Goal: Transaction & Acquisition: Book appointment/travel/reservation

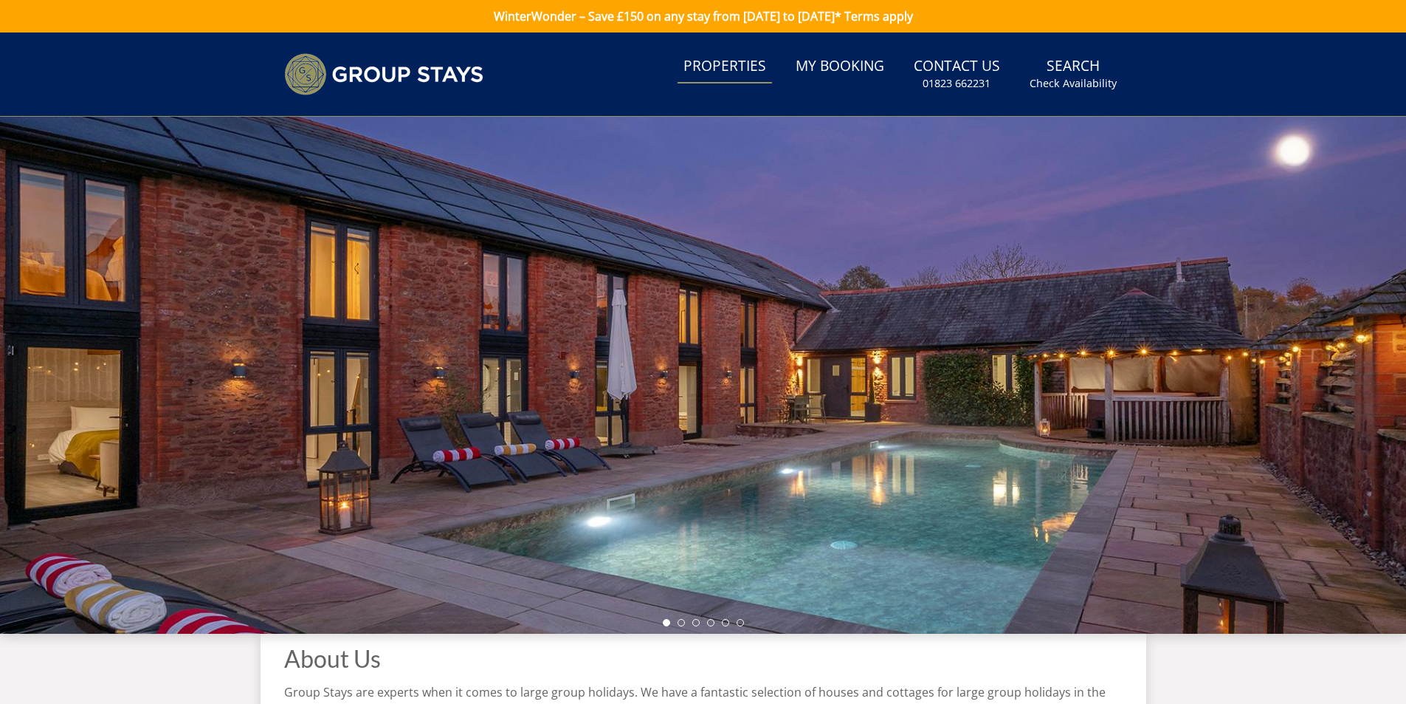
click at [743, 66] on link "Properties" at bounding box center [725, 66] width 94 height 33
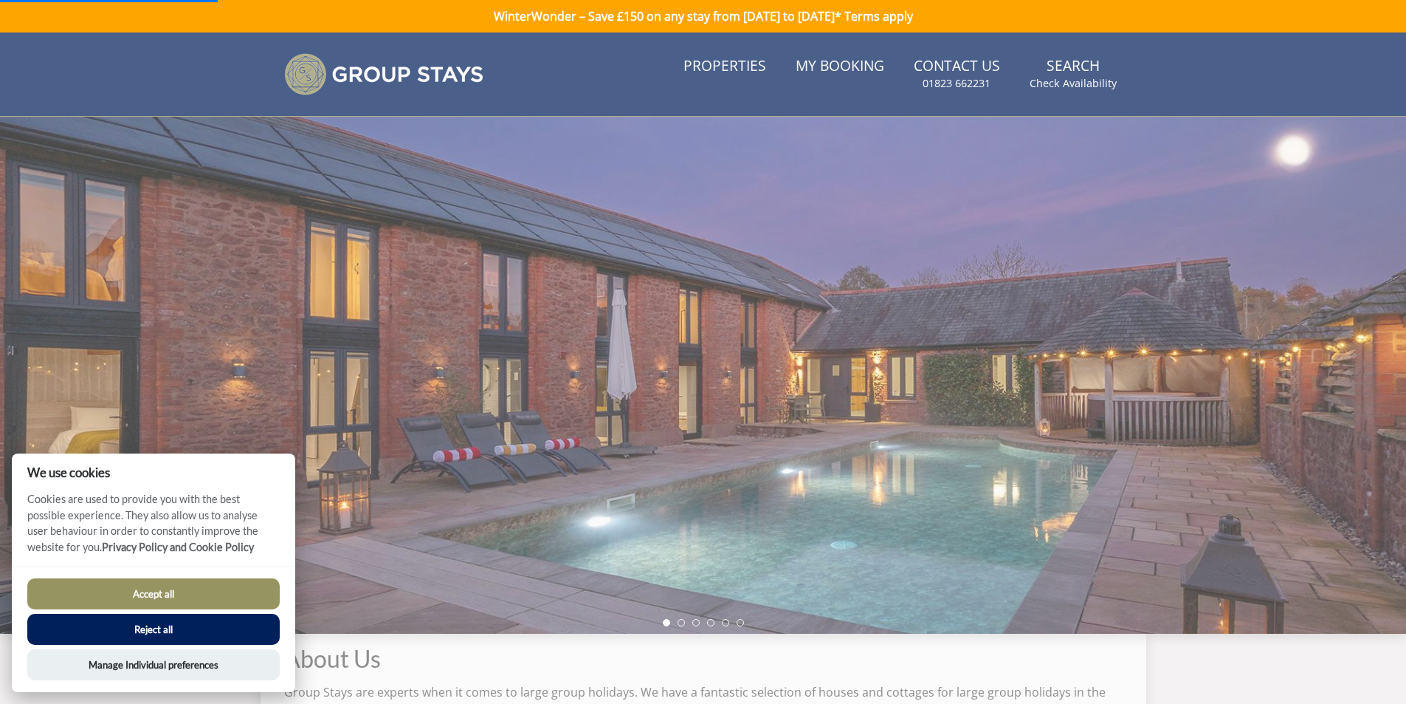
click at [176, 591] on button "Accept all" at bounding box center [153, 593] width 252 height 31
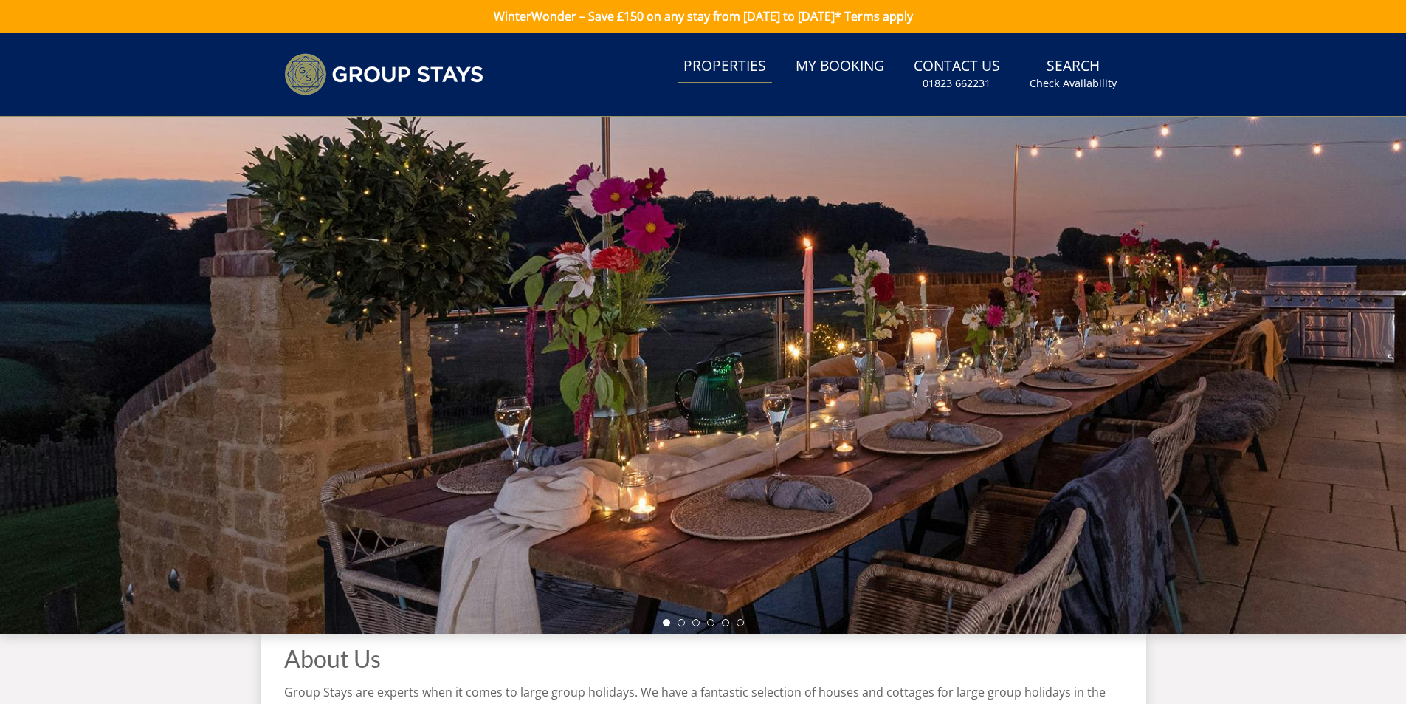
click at [744, 65] on link "Properties" at bounding box center [725, 66] width 94 height 33
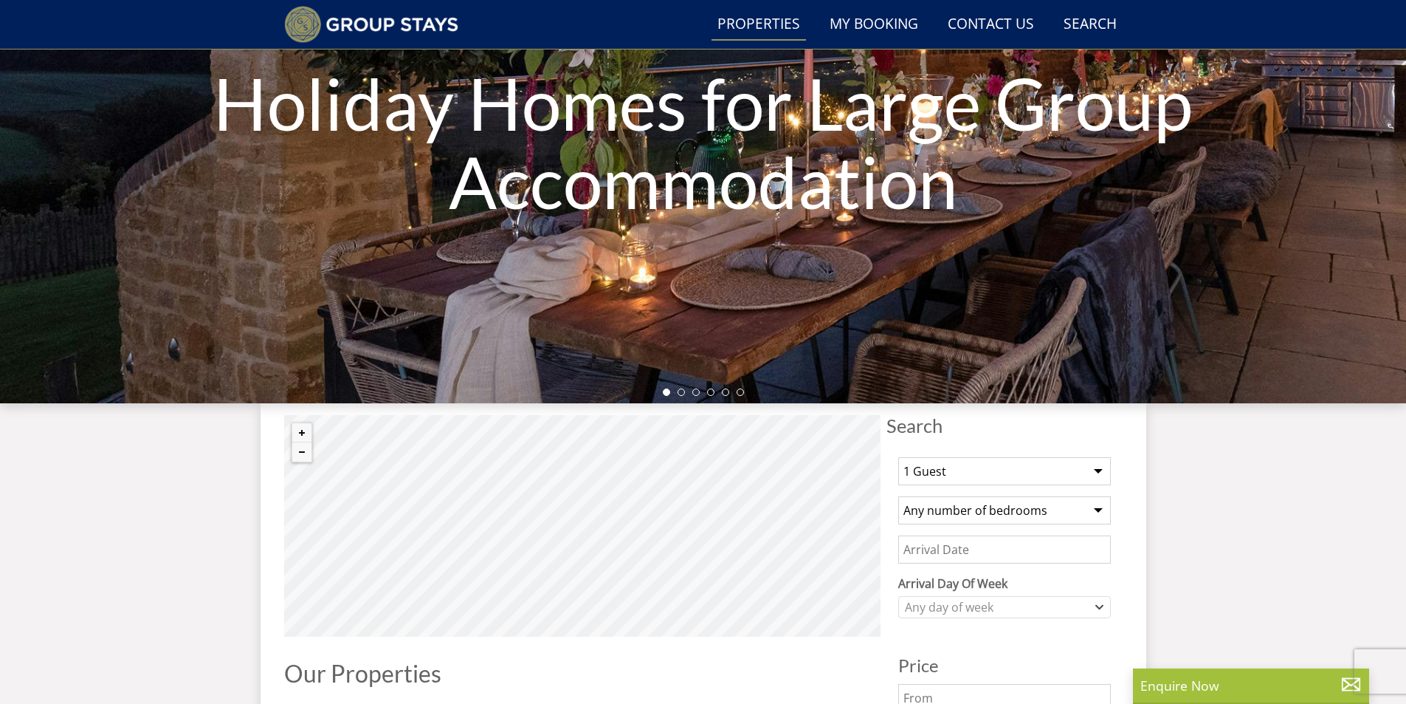
scroll to position [182, 0]
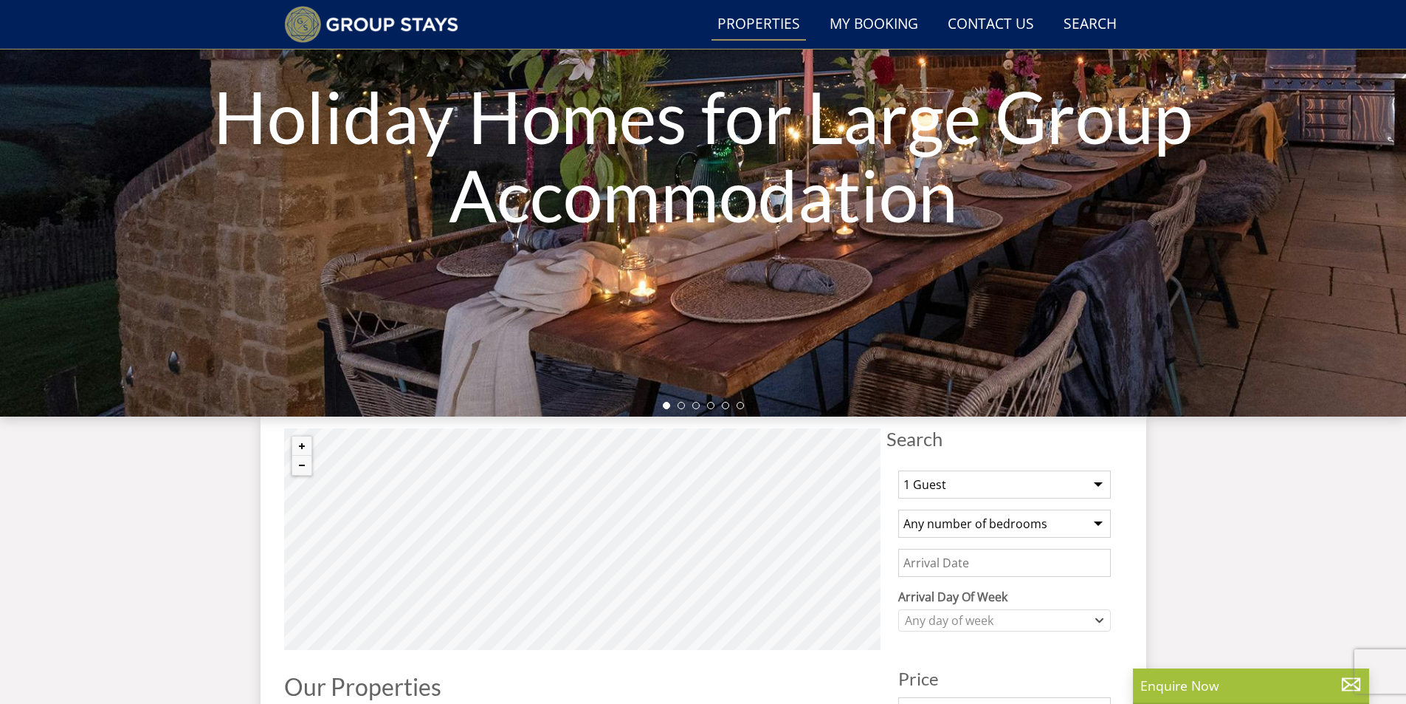
click at [1095, 488] on select "1 Guest 2 Guests 3 Guests 4 Guests 5 Guests 6 Guests 7 Guests 8 Guests 9 Guests…" at bounding box center [1004, 484] width 213 height 28
select select "25"
click at [898, 470] on select "1 Guest 2 Guests 3 Guests 4 Guests 5 Guests 6 Guests 7 Guests 8 Guests 9 Guests…" at bounding box center [1004, 484] width 213 height 28
click at [1079, 524] on select "Any number of bedrooms 3 Bedrooms 4 Bedrooms 5 Bedrooms 6 Bedrooms 7 Bedrooms 8…" at bounding box center [1004, 523] width 213 height 28
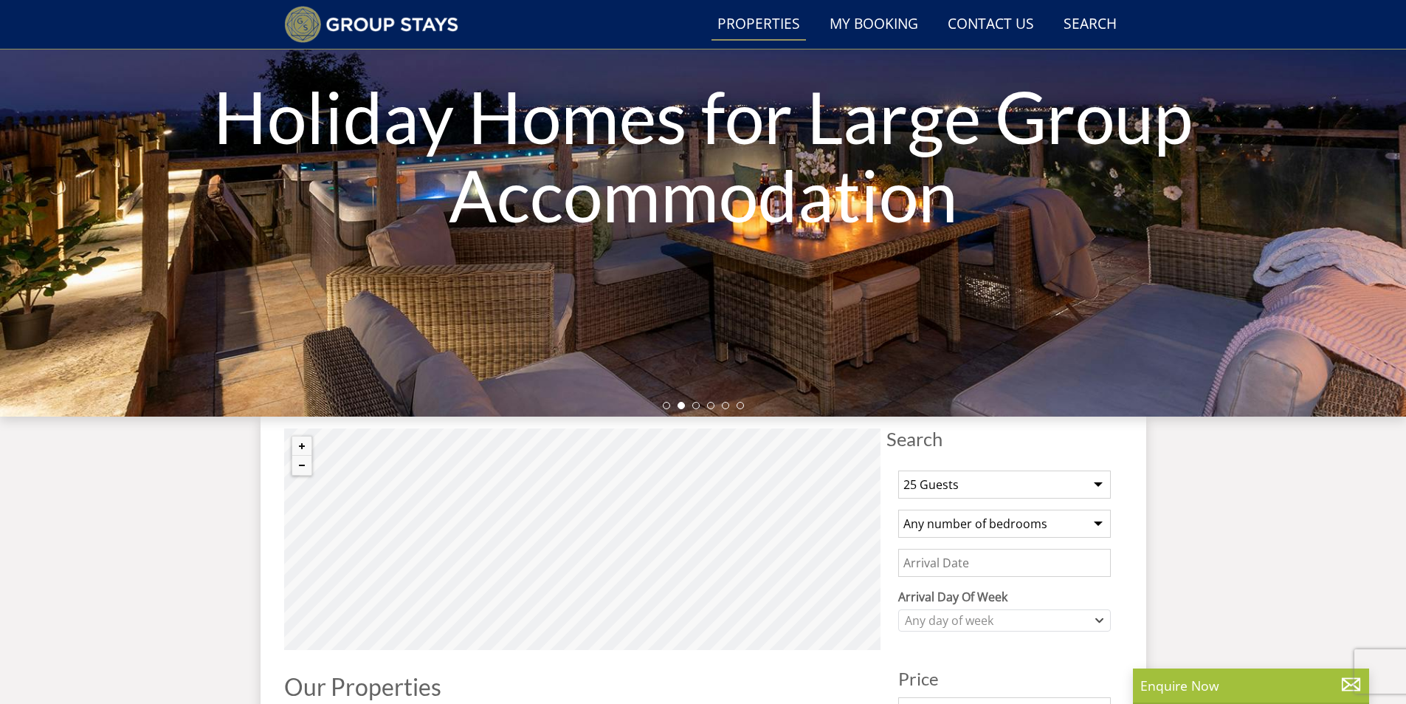
select select "16"
click at [898, 509] on select "Any number of bedrooms 3 Bedrooms 4 Bedrooms 5 Bedrooms 6 Bedrooms 7 Bedrooms 8…" at bounding box center [1004, 523] width 213 height 28
click at [1025, 564] on input "Date" at bounding box center [1004, 563] width 213 height 28
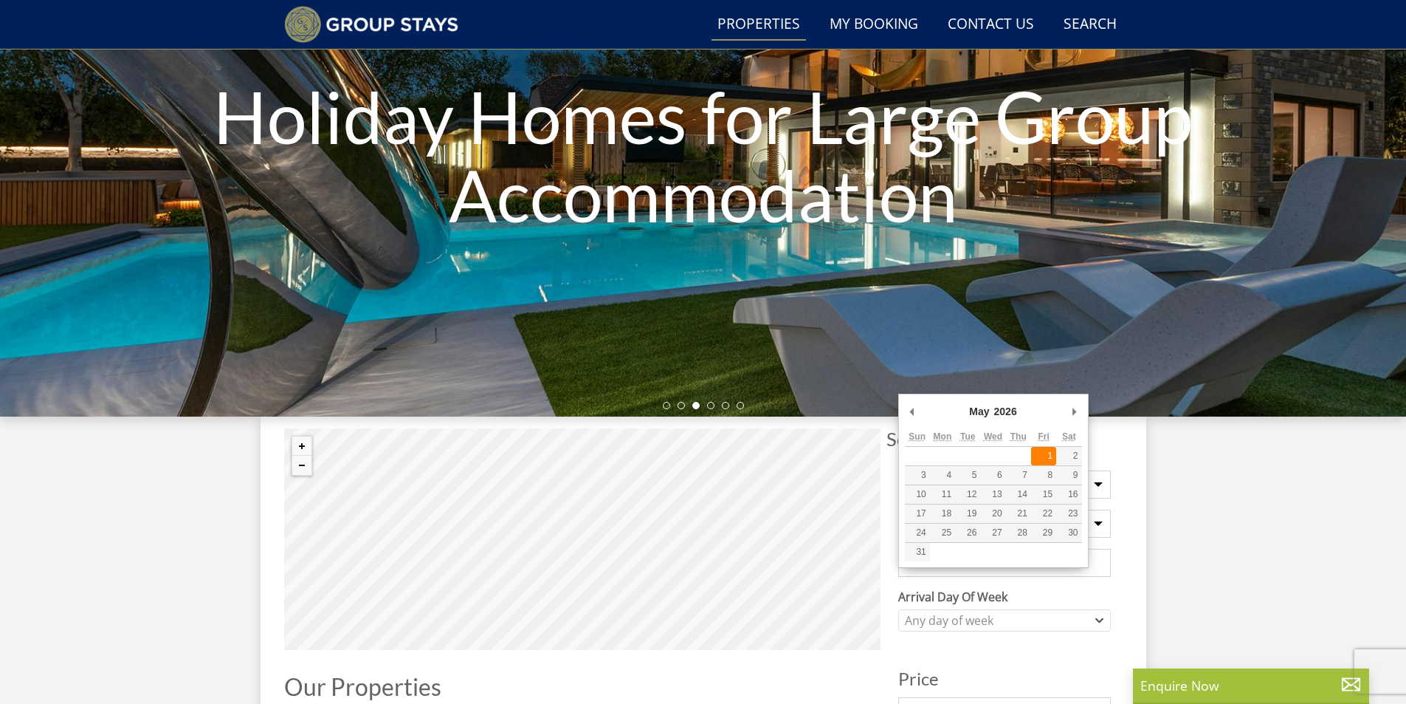
type input "01/05/2026"
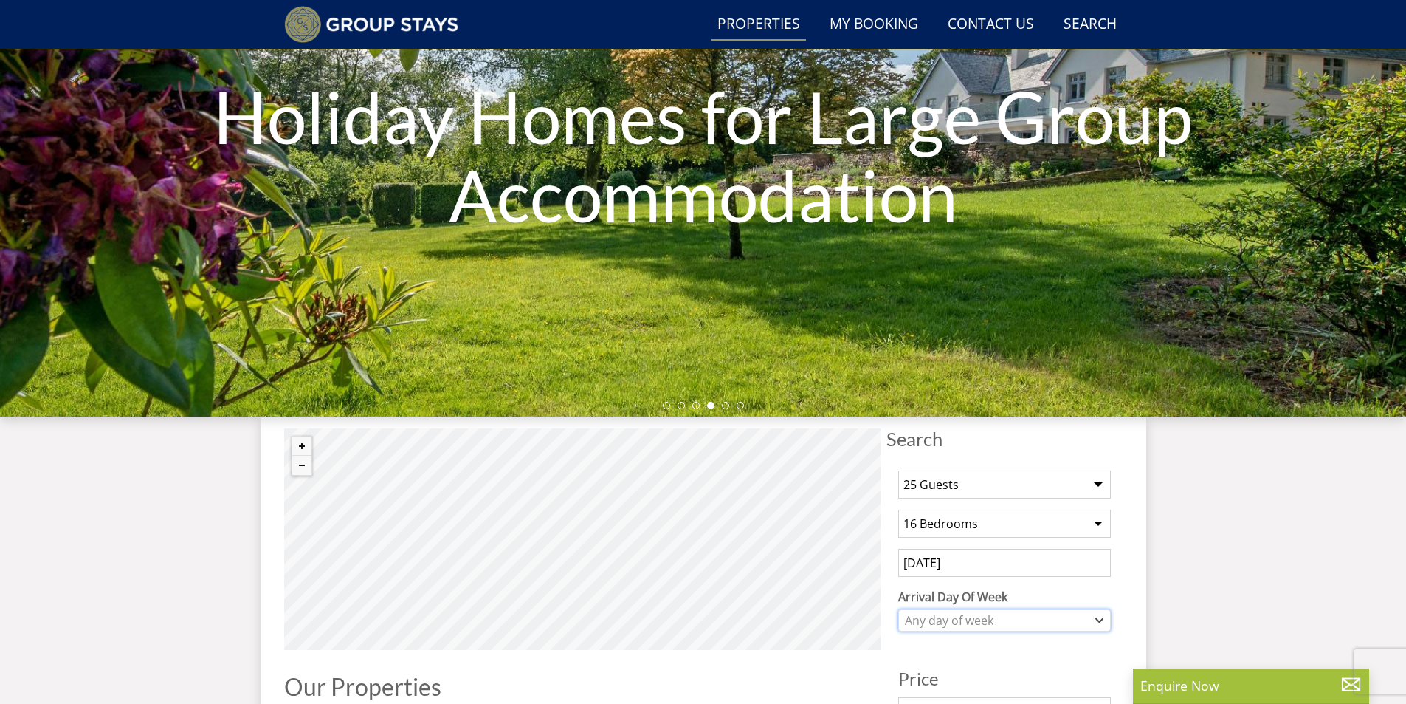
click at [1101, 616] on icon "Combobox" at bounding box center [1100, 620] width 8 height 9
click at [1079, 620] on div "Any day of week" at bounding box center [996, 620] width 191 height 16
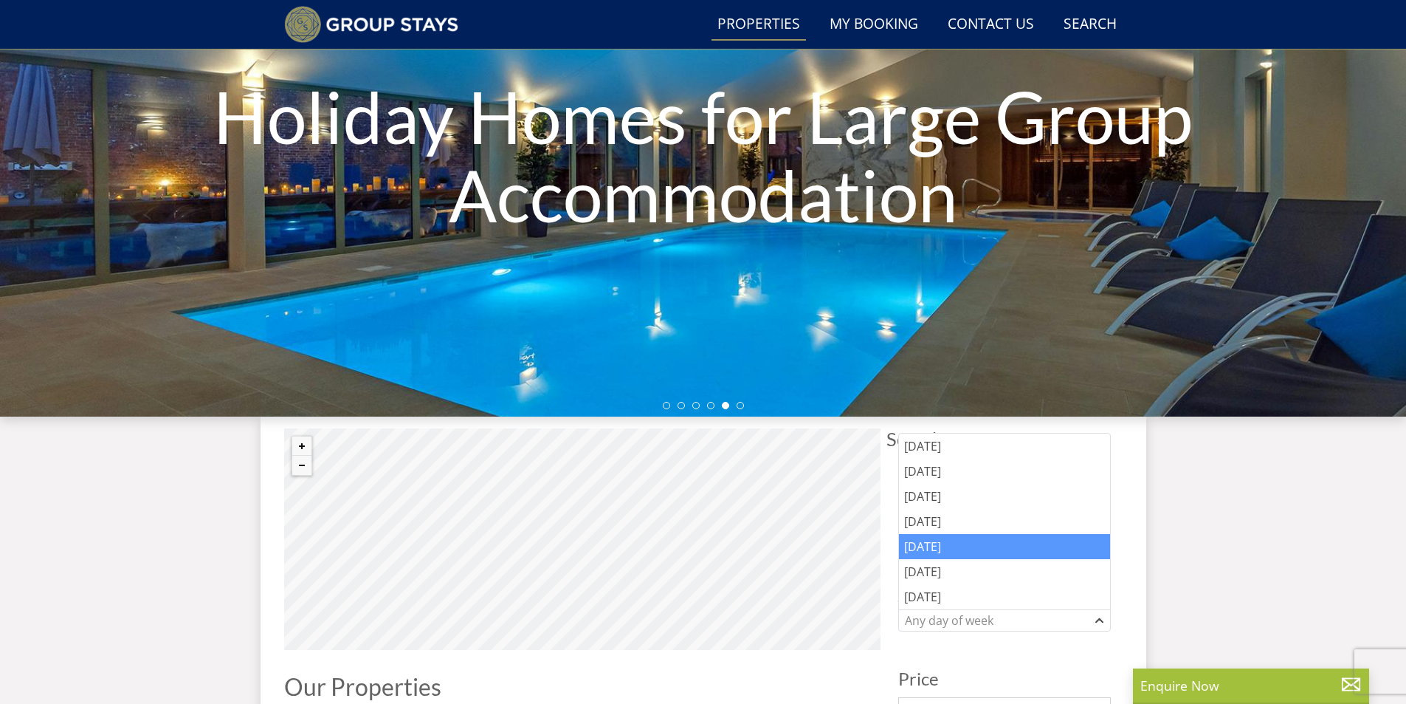
click at [949, 540] on div "Friday" at bounding box center [1004, 546] width 211 height 25
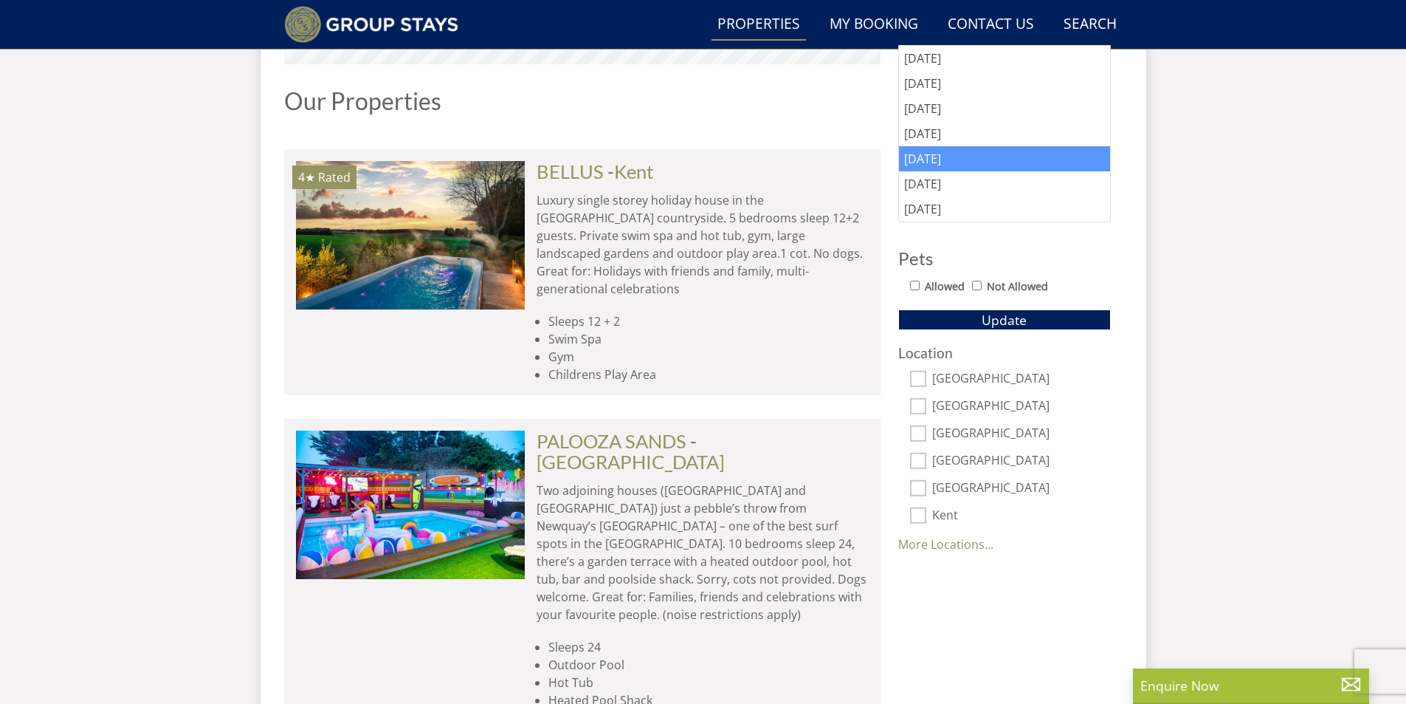
scroll to position [773, 0]
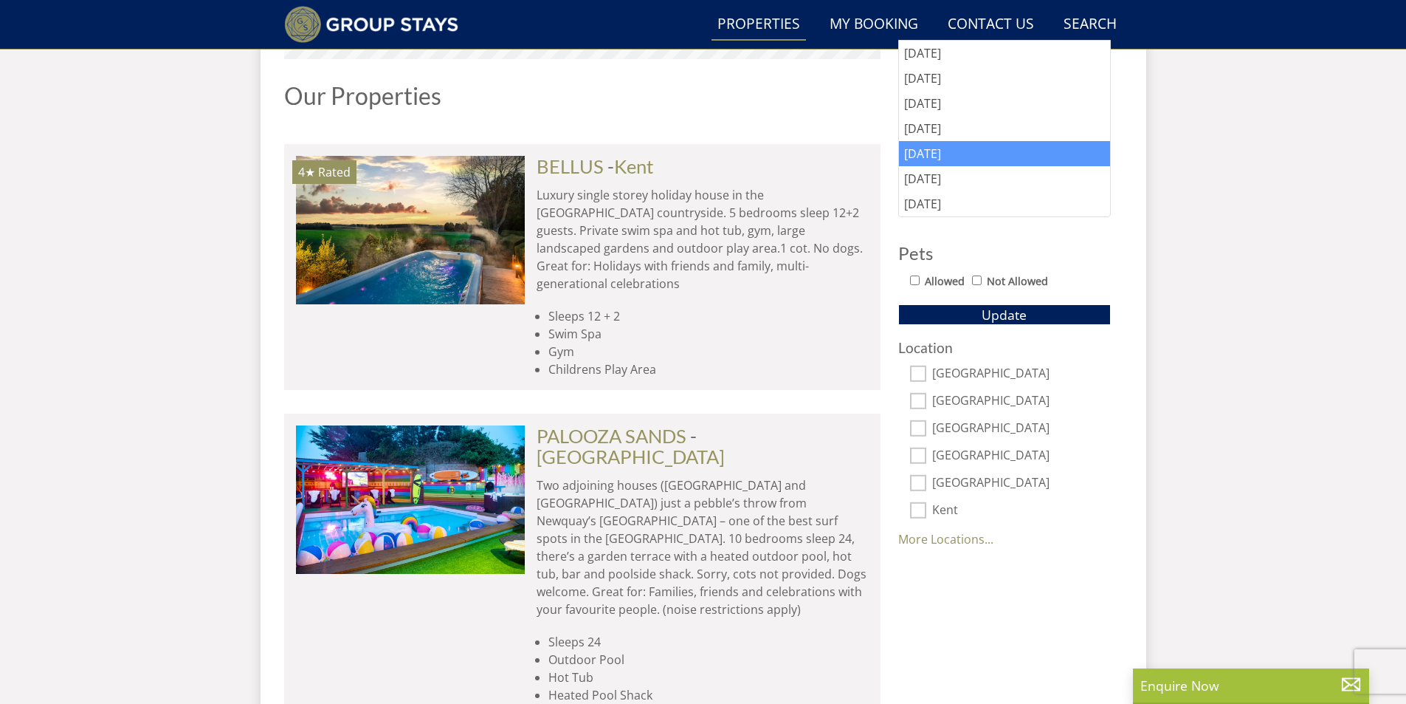
click at [916, 371] on input "Somerset" at bounding box center [918, 373] width 16 height 16
checkbox input "true"
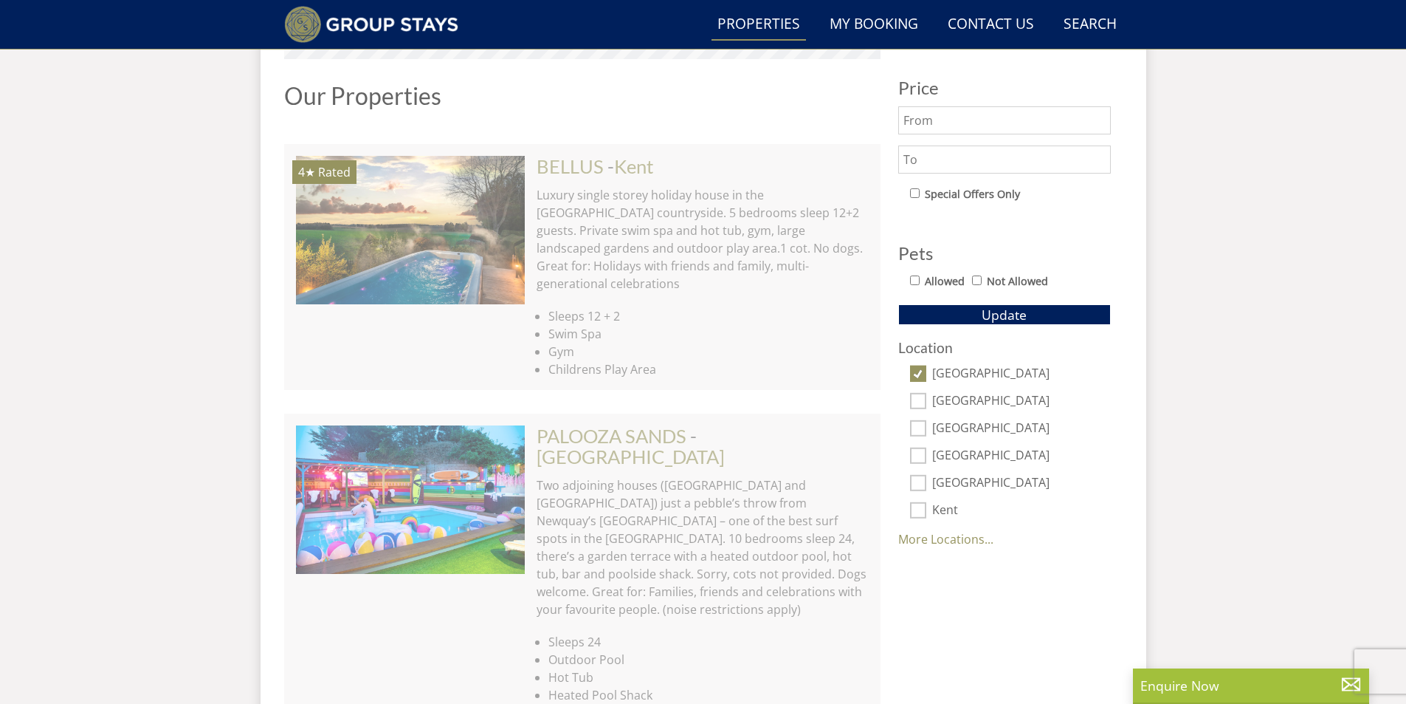
click at [921, 396] on input "Devon" at bounding box center [918, 401] width 16 height 16
checkbox input "true"
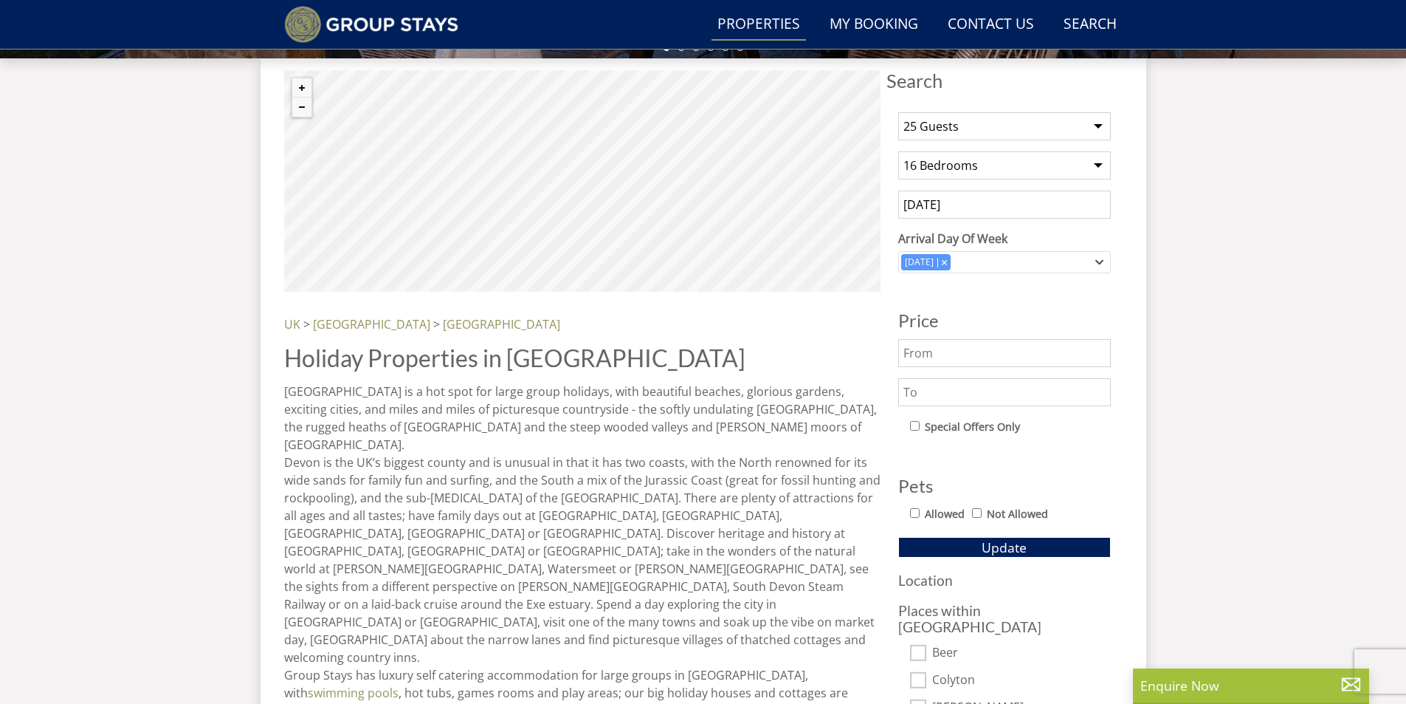
scroll to position [551, 0]
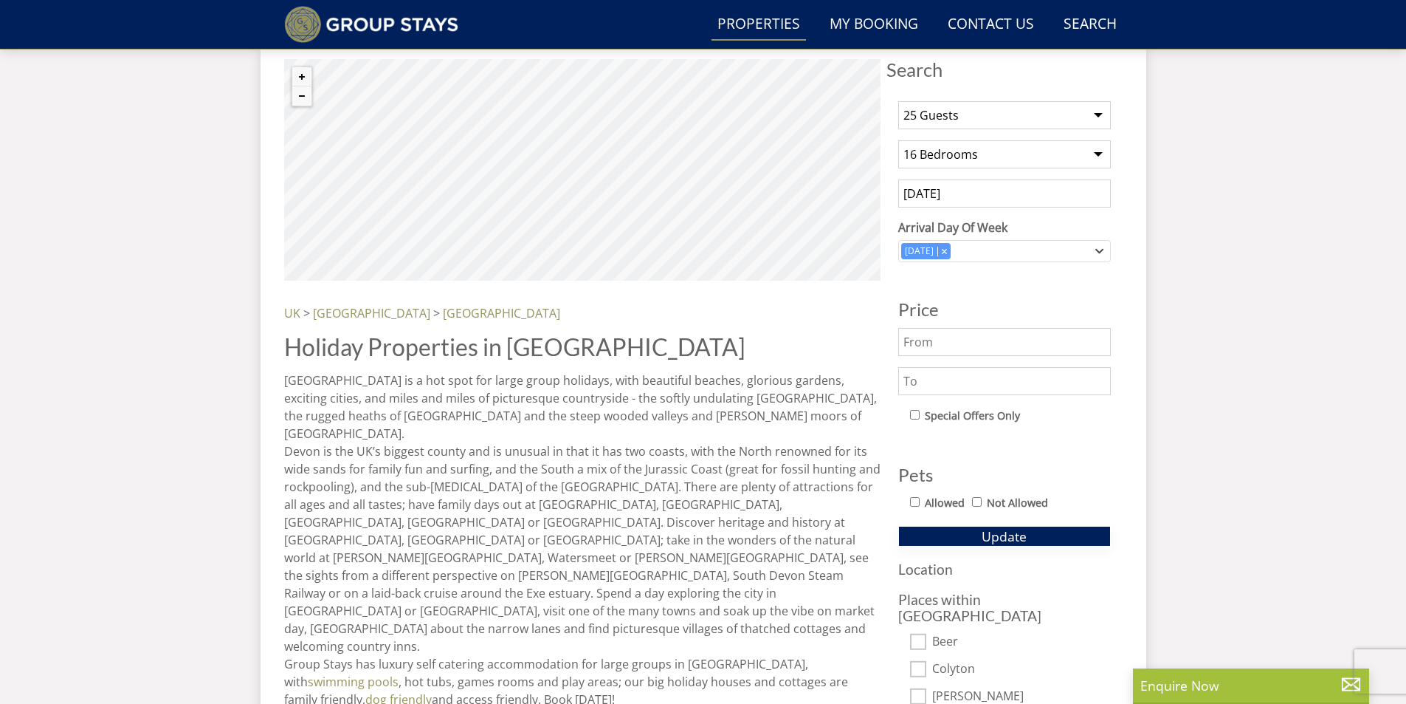
click at [952, 531] on button "Update" at bounding box center [1004, 536] width 213 height 21
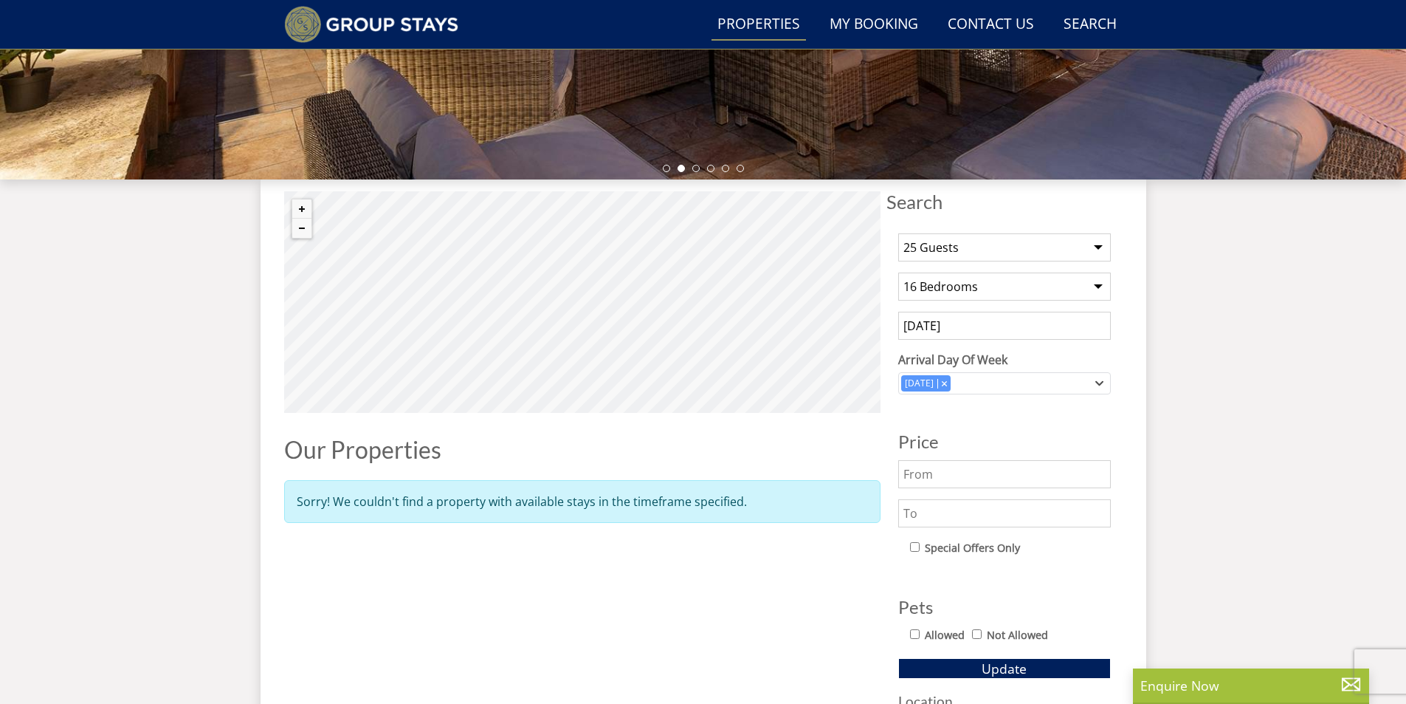
scroll to position [404, 0]
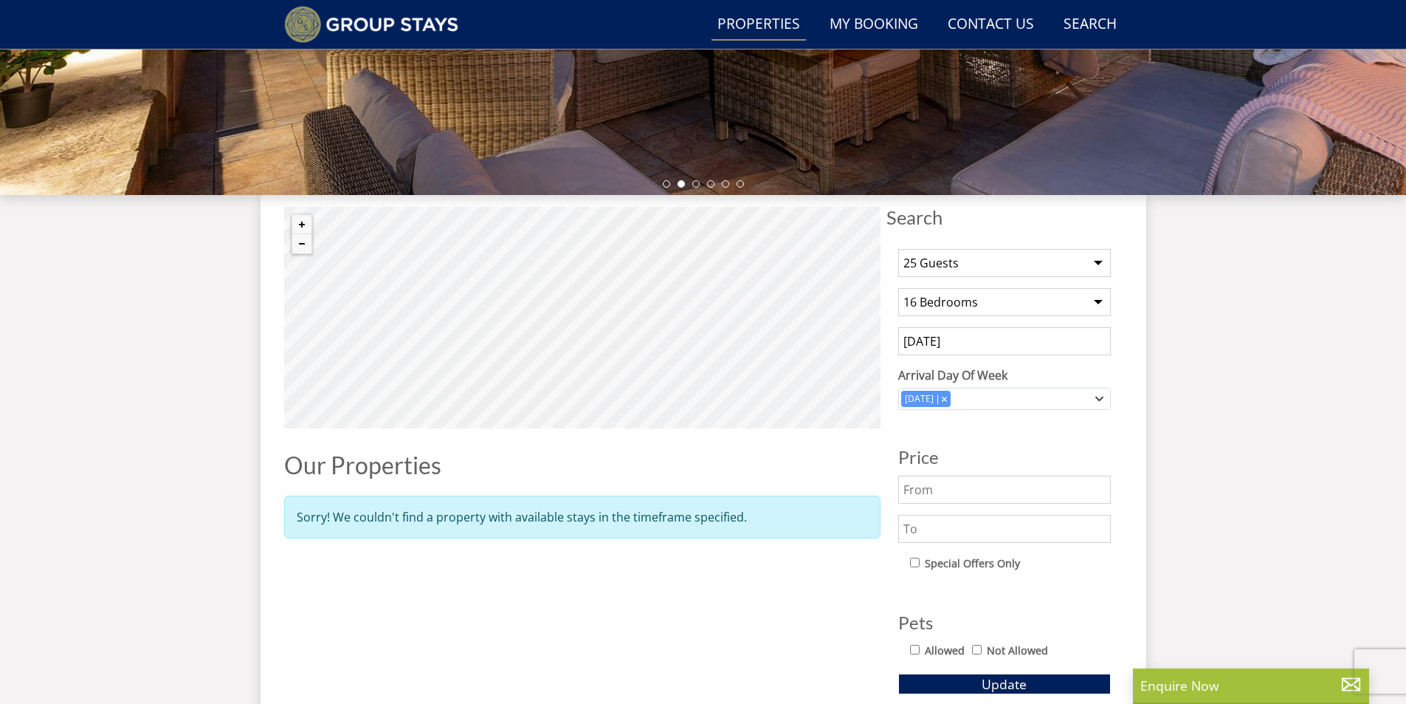
click at [1008, 340] on input "01/05/2026" at bounding box center [1004, 341] width 213 height 28
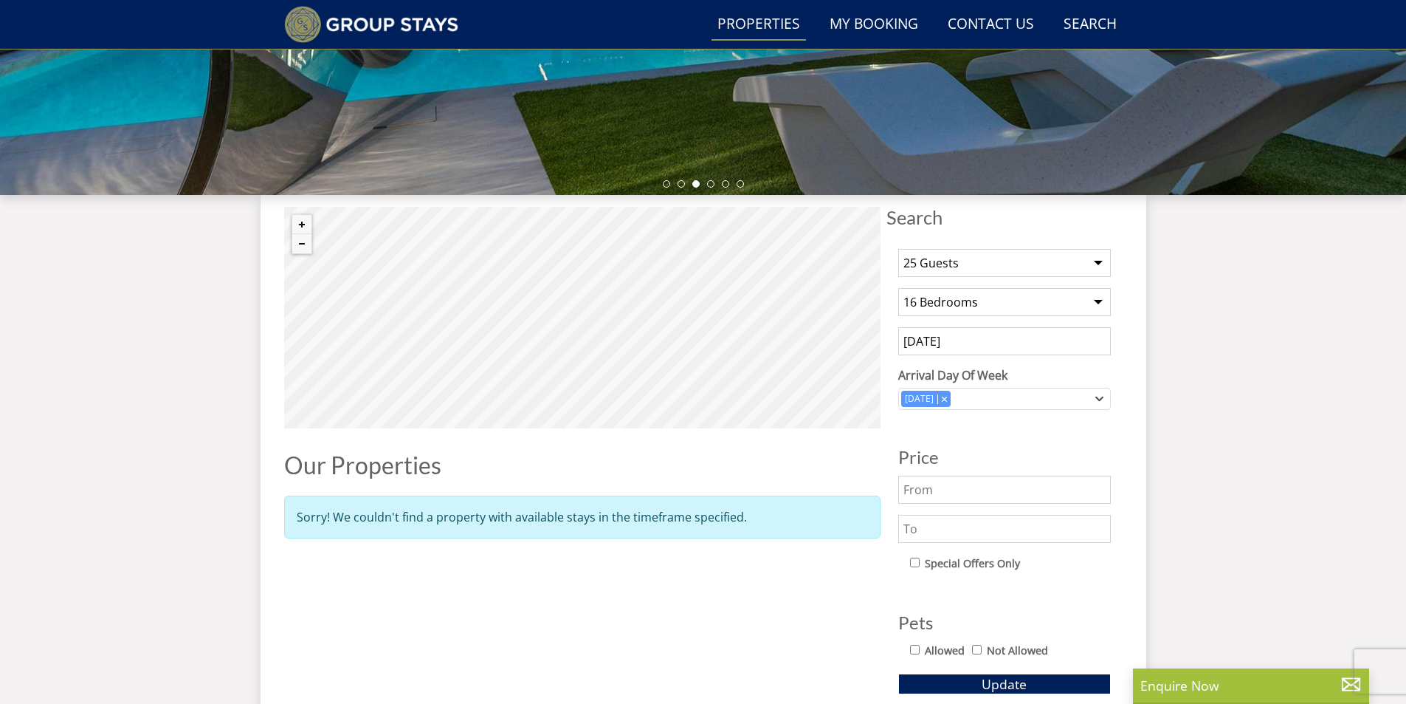
click at [935, 491] on input "text" at bounding box center [1004, 489] width 213 height 28
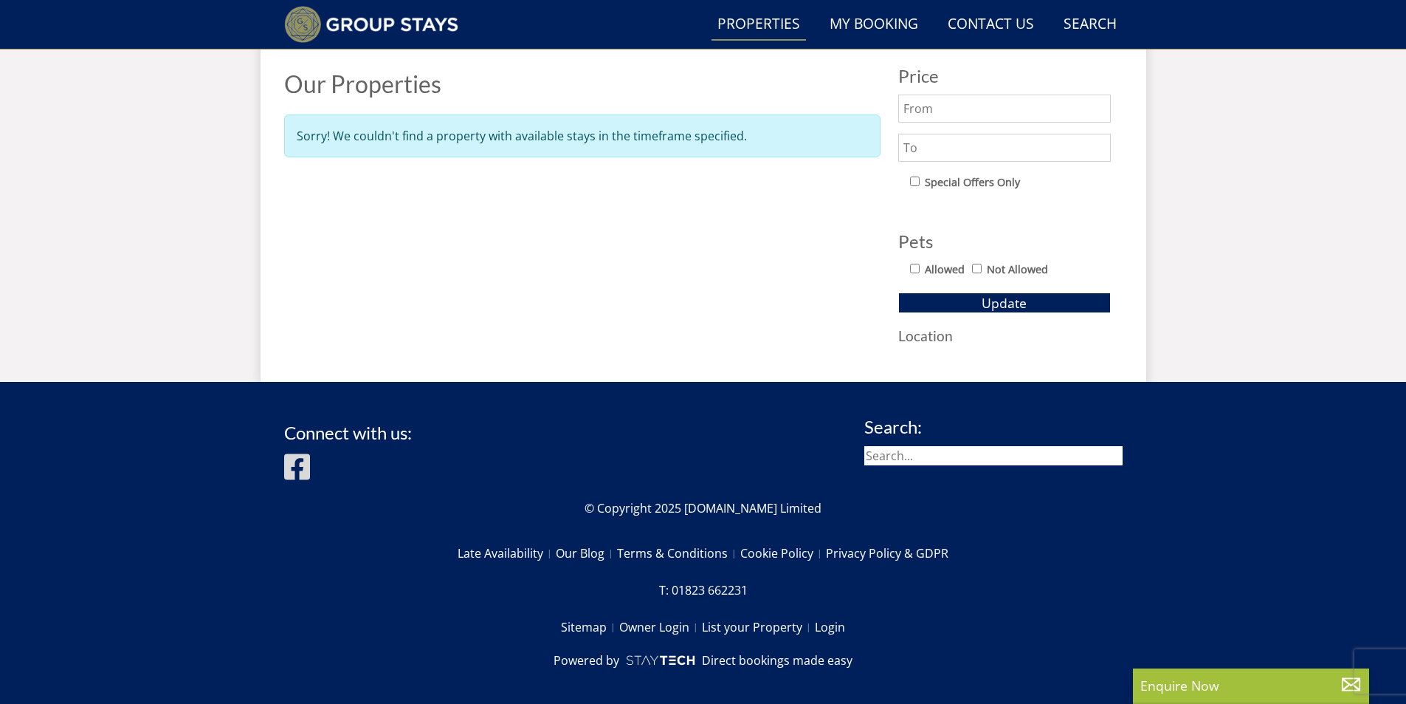
scroll to position [797, 0]
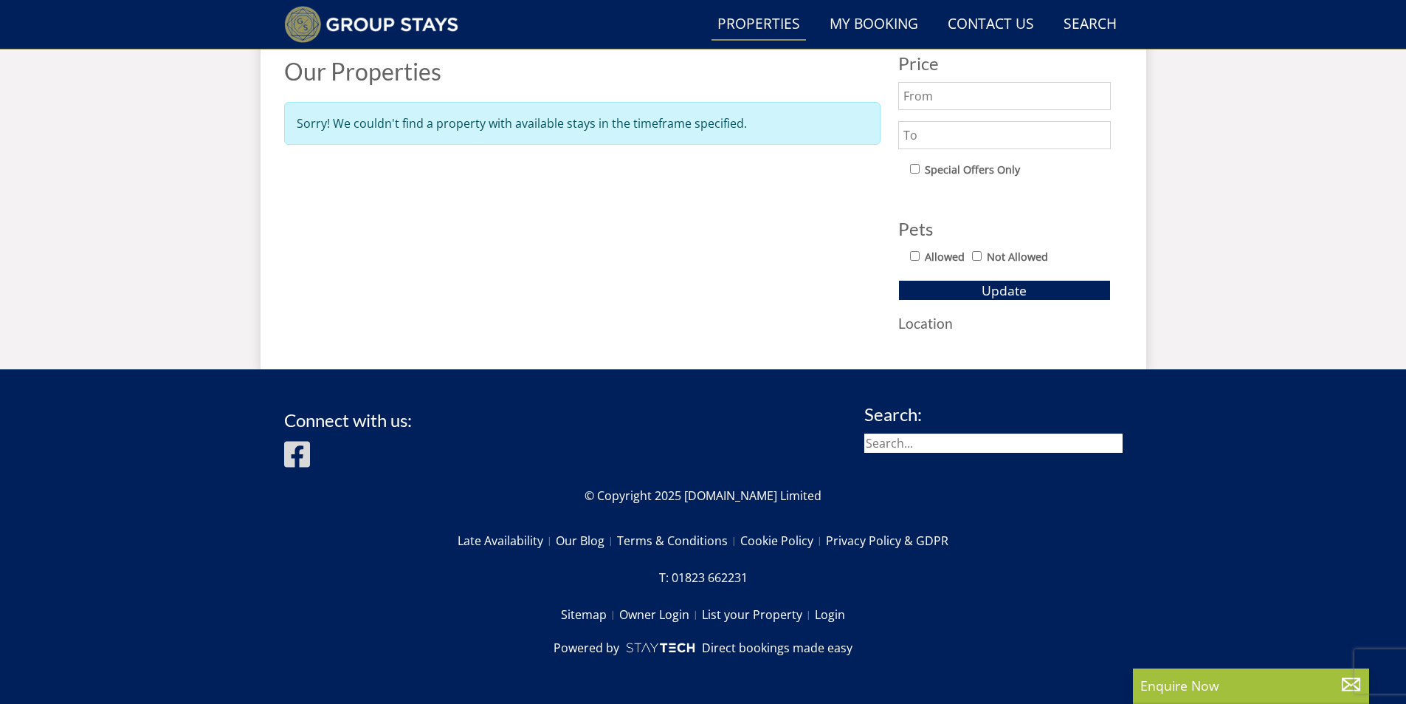
click at [921, 323] on h3 "Location" at bounding box center [1004, 323] width 213 height 16
click at [945, 298] on button "Update" at bounding box center [1004, 290] width 213 height 21
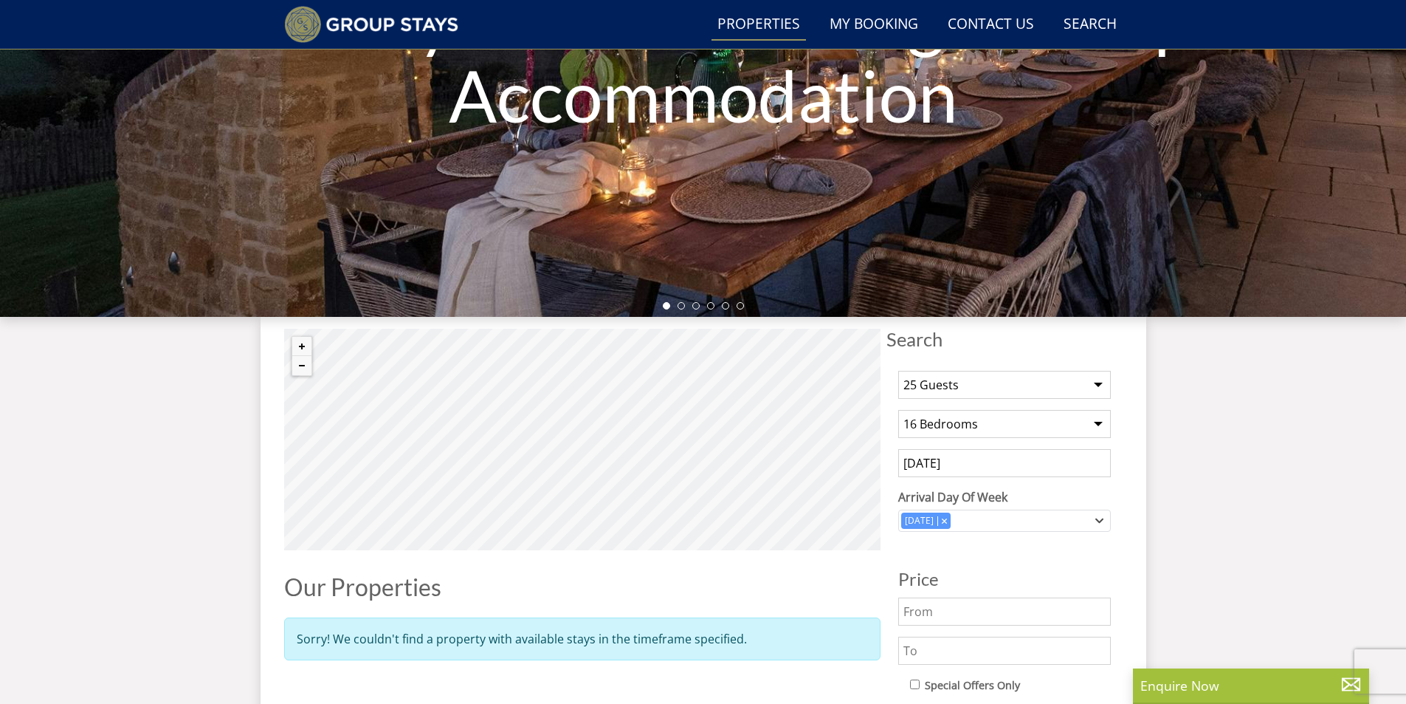
scroll to position [281, 0]
